Goal: Task Accomplishment & Management: Complete application form

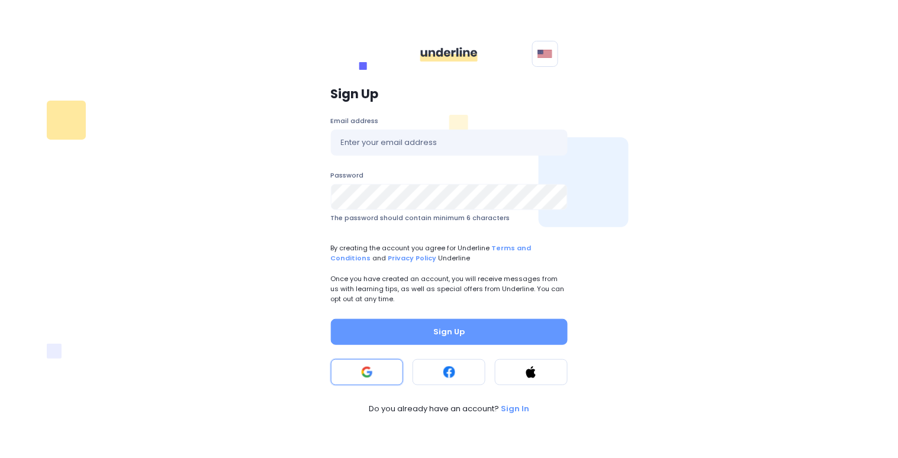
click at [376, 374] on button at bounding box center [367, 372] width 73 height 26
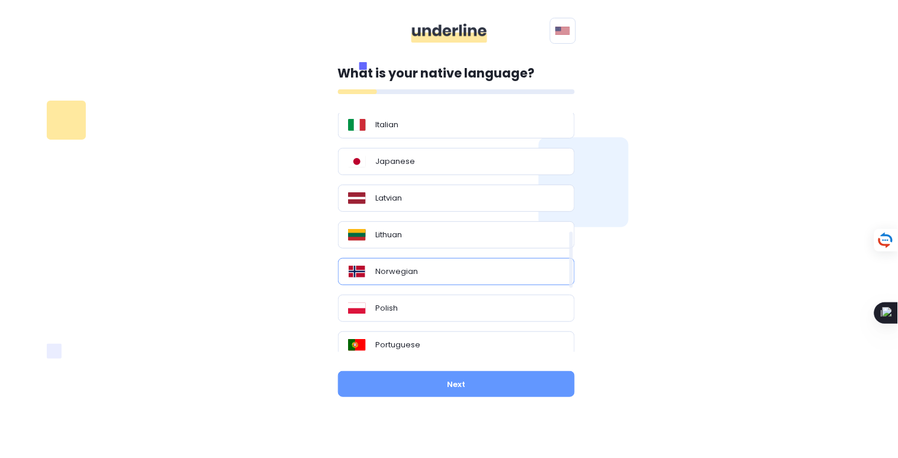
click at [464, 282] on div "Norwegian" at bounding box center [456, 271] width 237 height 27
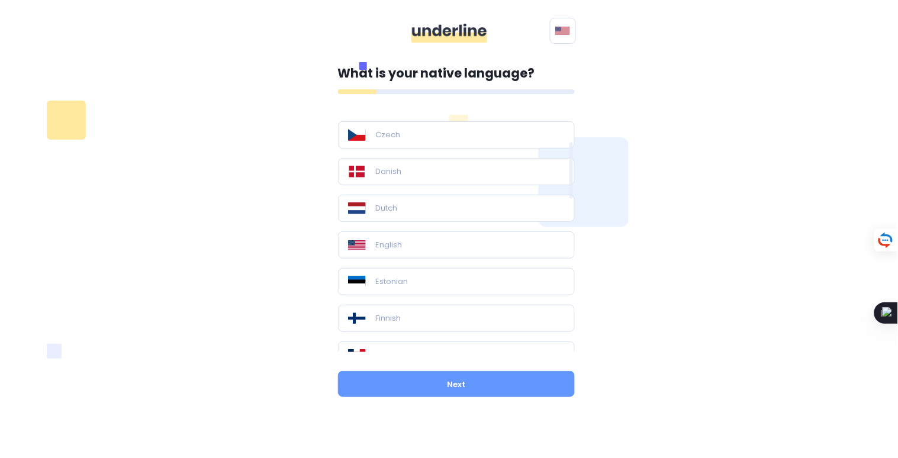
scroll to position [133, 0]
click at [448, 248] on div "English" at bounding box center [456, 243] width 217 height 12
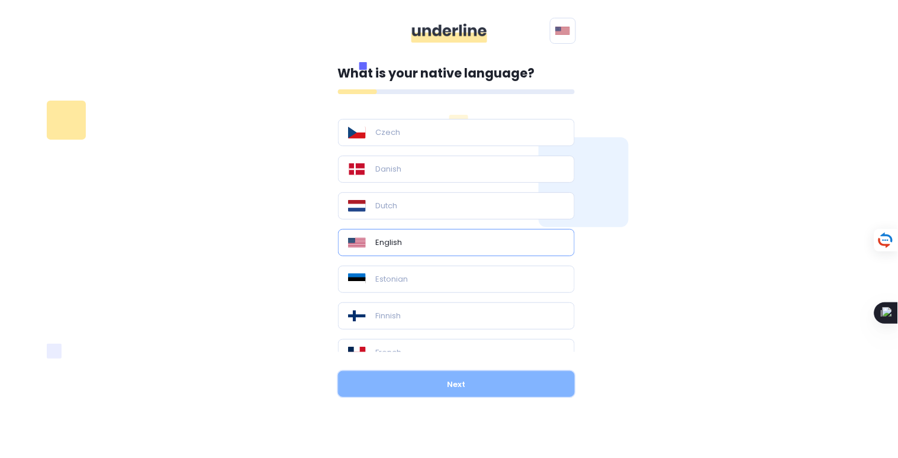
click at [448, 381] on button "Next" at bounding box center [456, 384] width 237 height 26
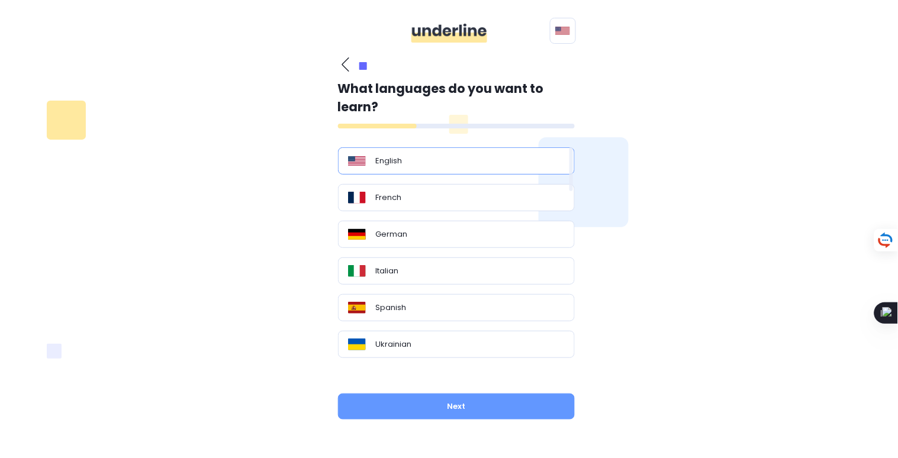
click at [480, 167] on div "English" at bounding box center [456, 160] width 237 height 27
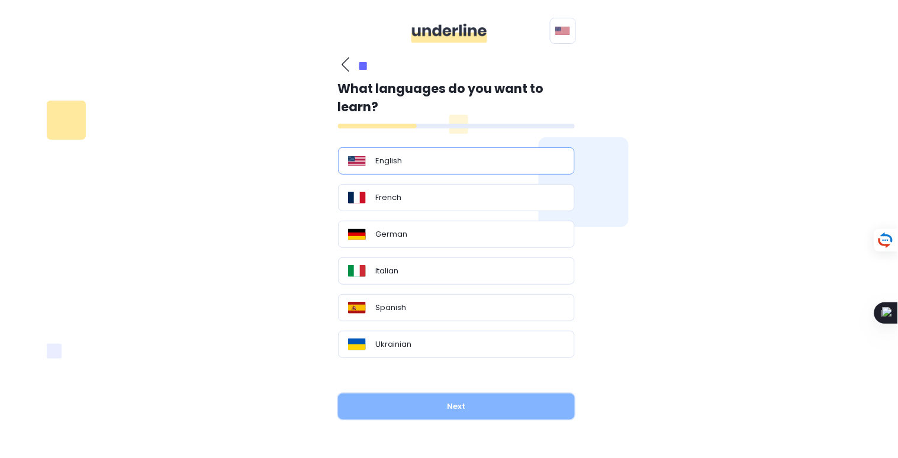
click at [438, 405] on button "Next" at bounding box center [456, 406] width 237 height 26
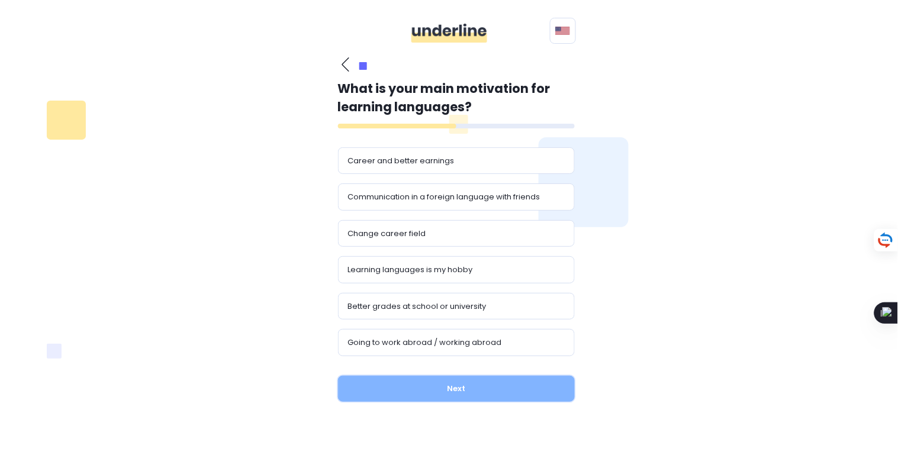
click at [436, 389] on button "Next" at bounding box center [456, 389] width 237 height 26
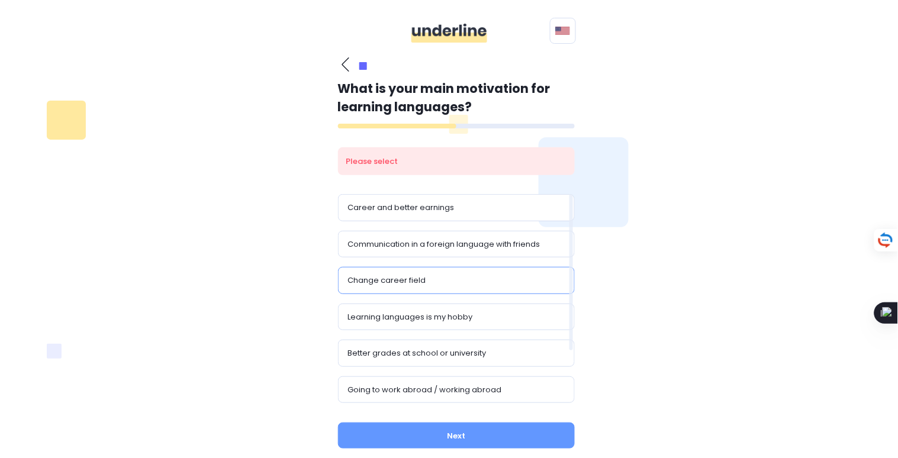
click at [451, 276] on div "Change career field" at bounding box center [456, 281] width 217 height 12
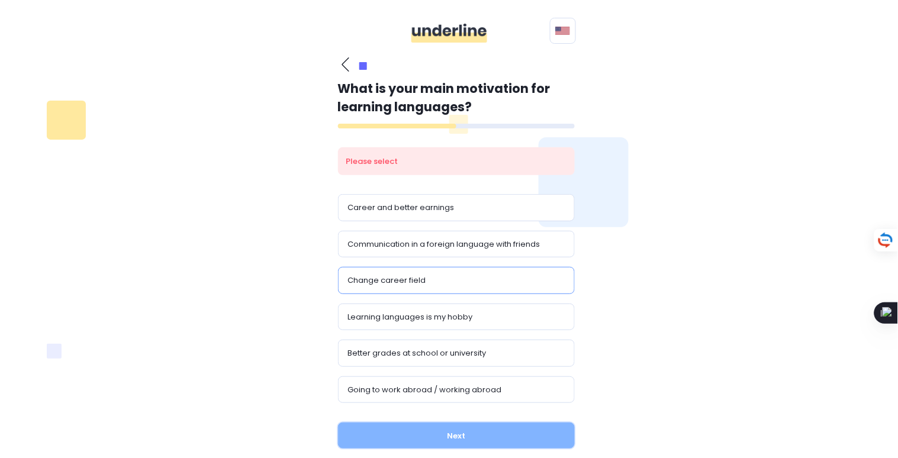
click at [434, 435] on button "Next" at bounding box center [456, 435] width 237 height 26
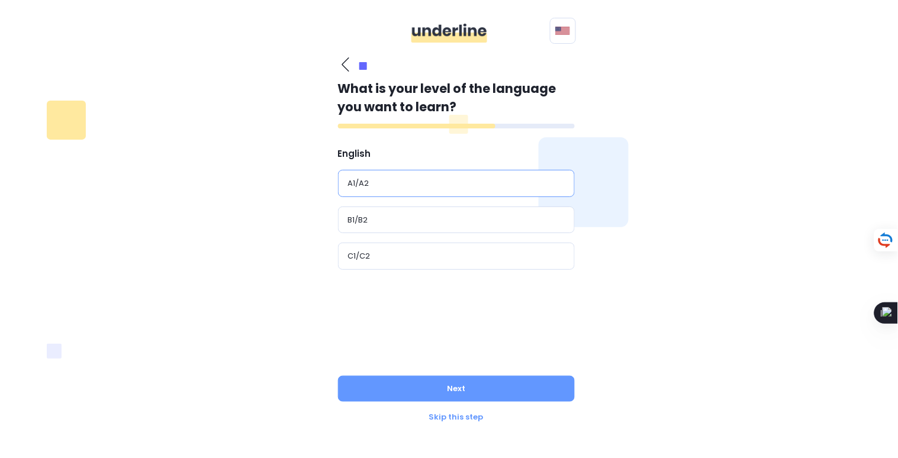
click at [492, 184] on div "A1/A2" at bounding box center [456, 183] width 217 height 12
click at [450, 254] on div "C1/C2" at bounding box center [456, 256] width 217 height 12
click at [463, 228] on div "B1/B2" at bounding box center [456, 219] width 237 height 27
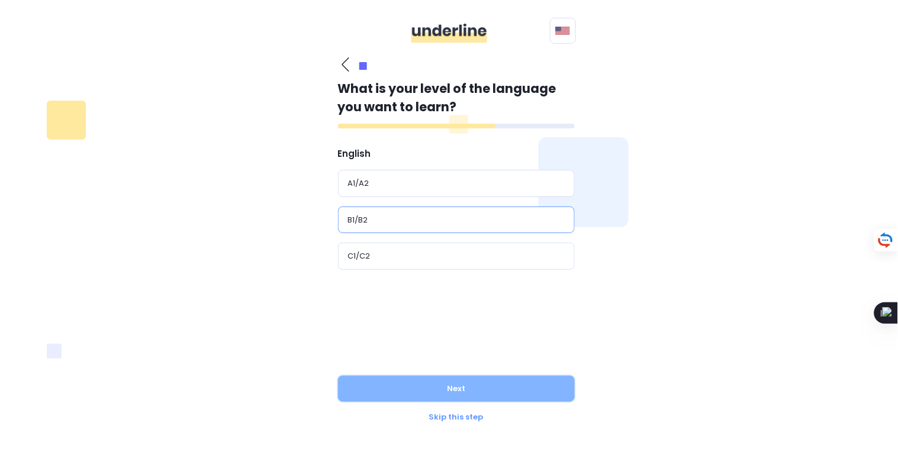
click at [443, 399] on button "Next" at bounding box center [456, 389] width 237 height 26
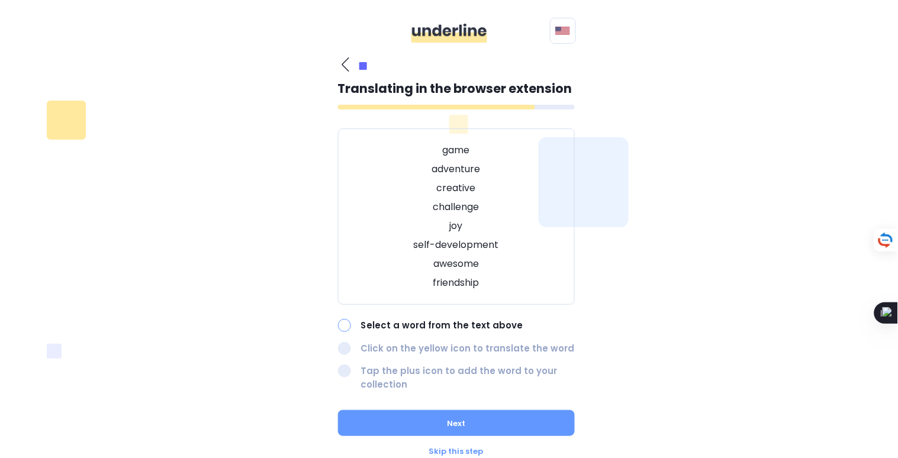
click at [639, 333] on div "What is your native language? Polish Other languages Bulgarian Chinese Czech Da…" at bounding box center [448, 257] width 809 height 415
click at [473, 451] on div "Skip this step" at bounding box center [456, 452] width 237 height 12
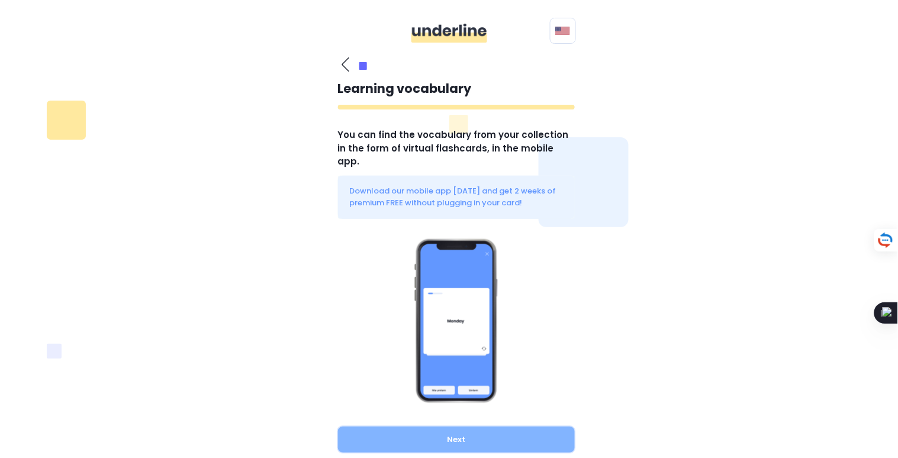
click at [463, 427] on button "Next" at bounding box center [456, 440] width 237 height 26
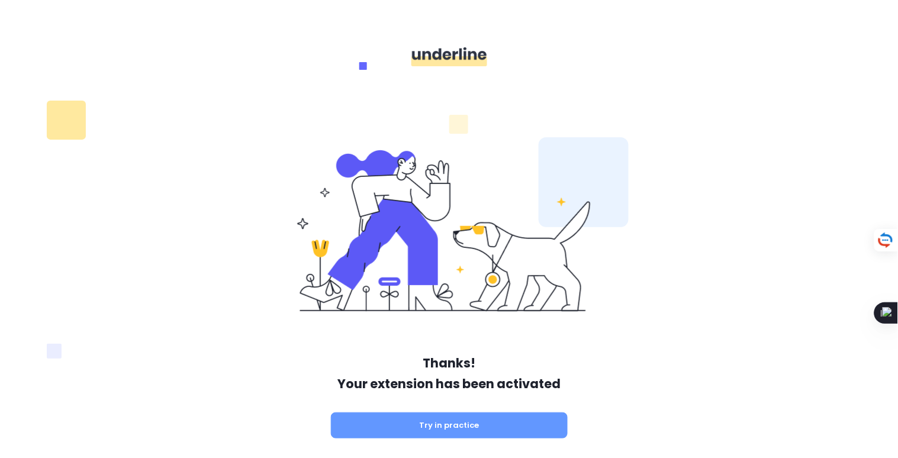
click at [490, 368] on p "Thanks!" at bounding box center [449, 363] width 390 height 19
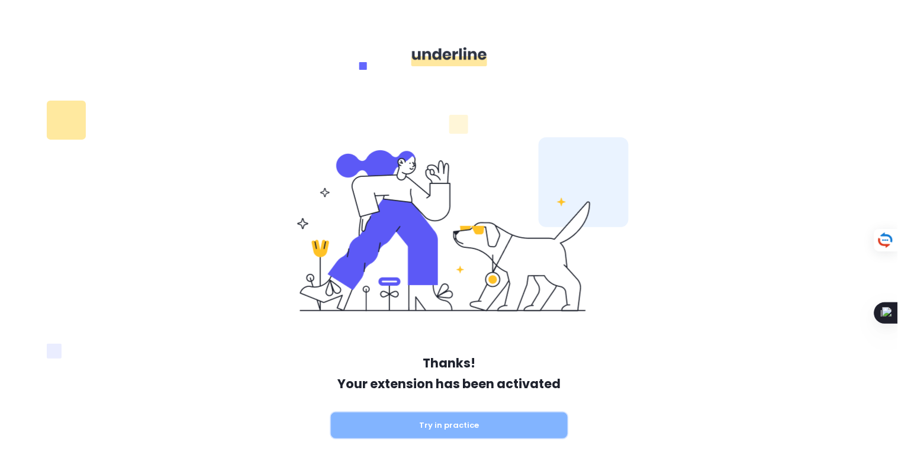
click at [475, 424] on button "Try in practice" at bounding box center [449, 425] width 237 height 26
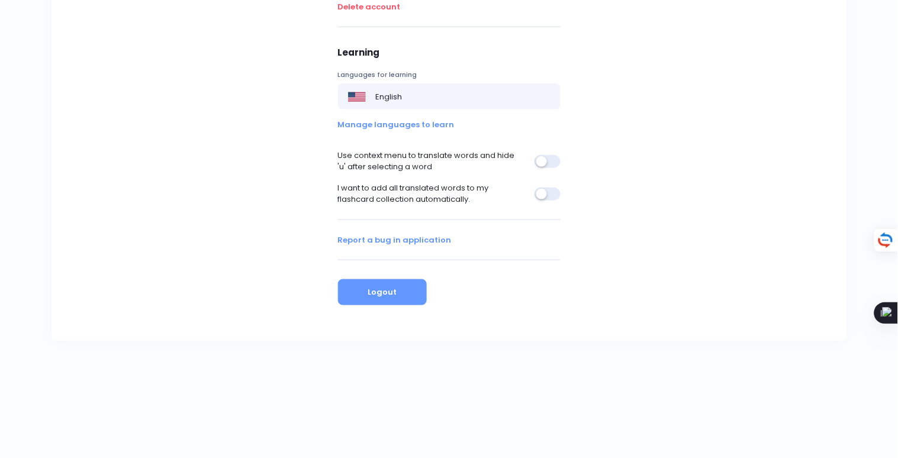
scroll to position [270, 0]
click at [546, 163] on button "button" at bounding box center [547, 163] width 26 height 13
click at [549, 157] on button "button" at bounding box center [547, 163] width 26 height 13
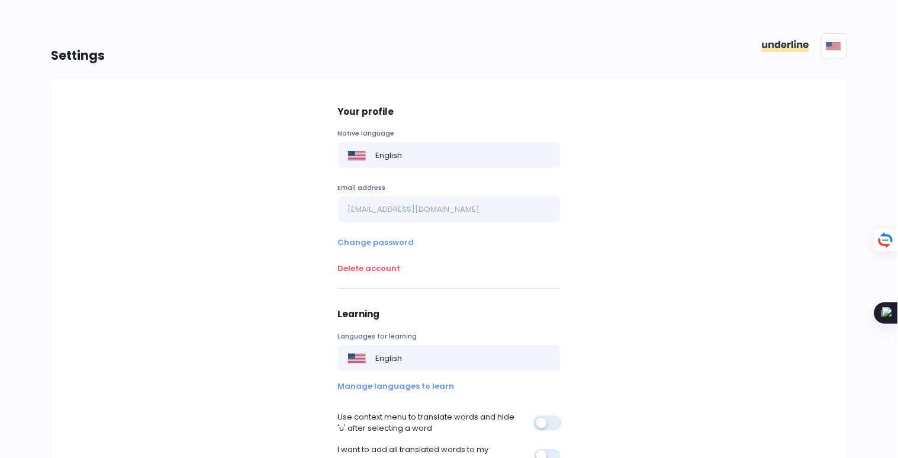
scroll to position [0, 0]
